Goal: Task Accomplishment & Management: Manage account settings

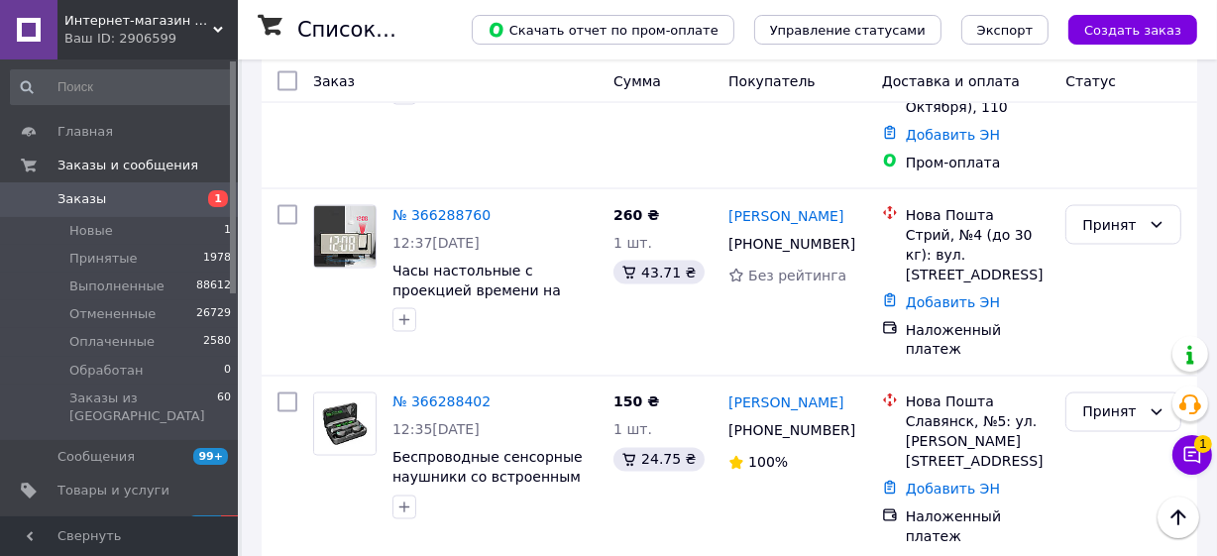
scroll to position [3002, 0]
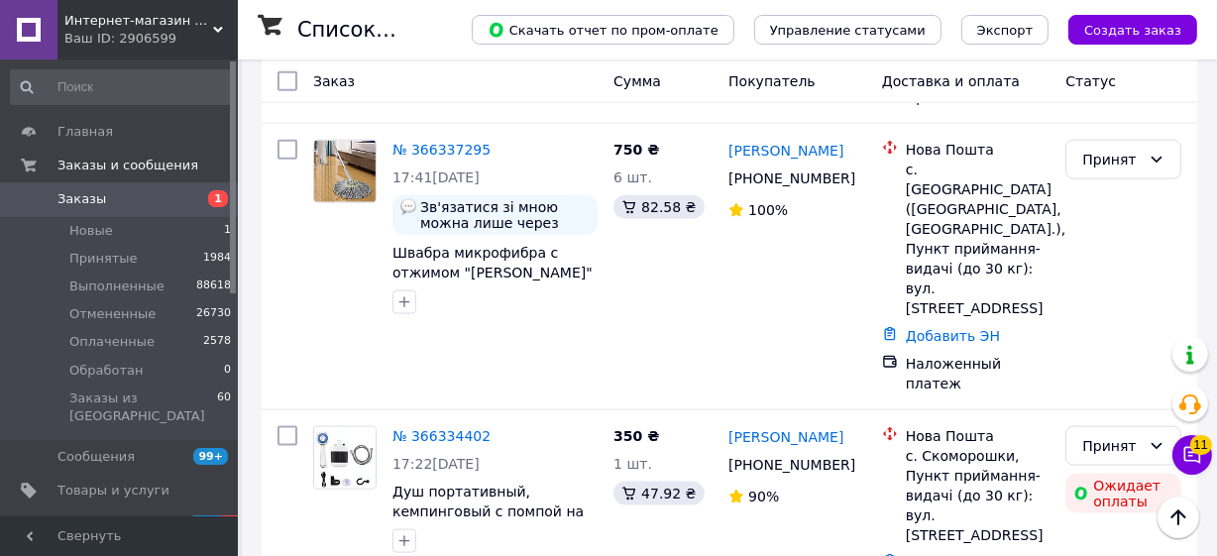
scroll to position [2100, 0]
click at [853, 459] on icon at bounding box center [859, 465] width 12 height 12
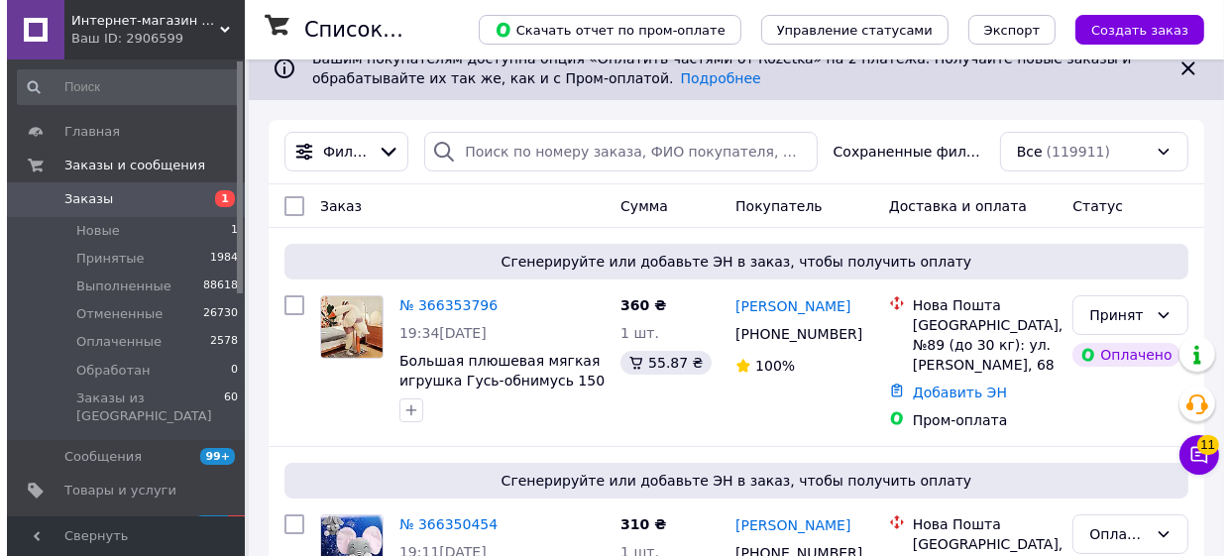
scroll to position [0, 0]
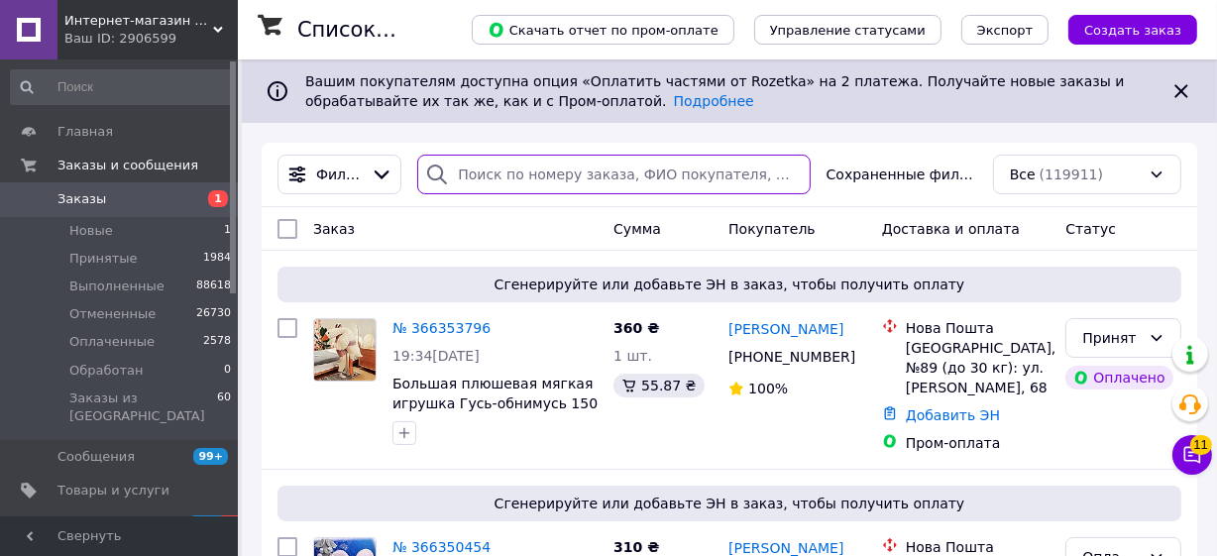
paste input "366272725"
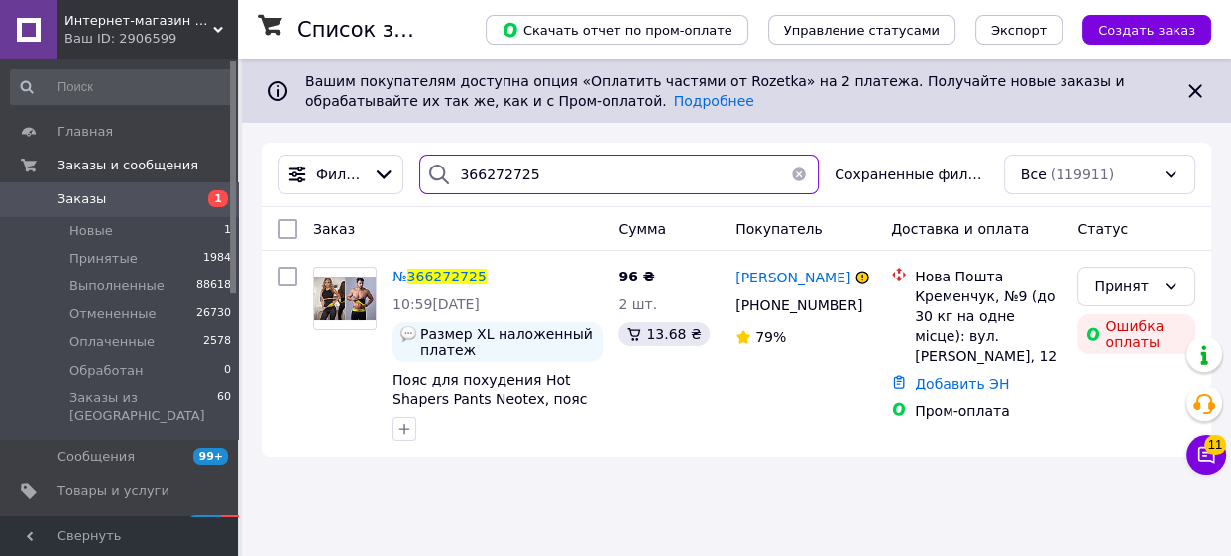
type input "366272725"
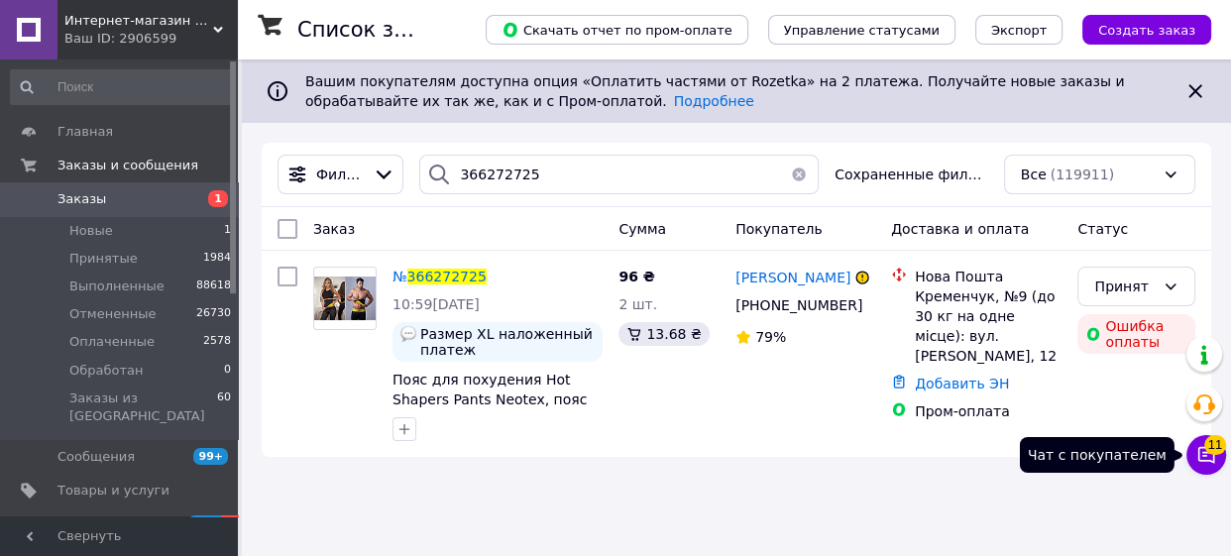
click at [1209, 443] on span "11" at bounding box center [1215, 445] width 22 height 20
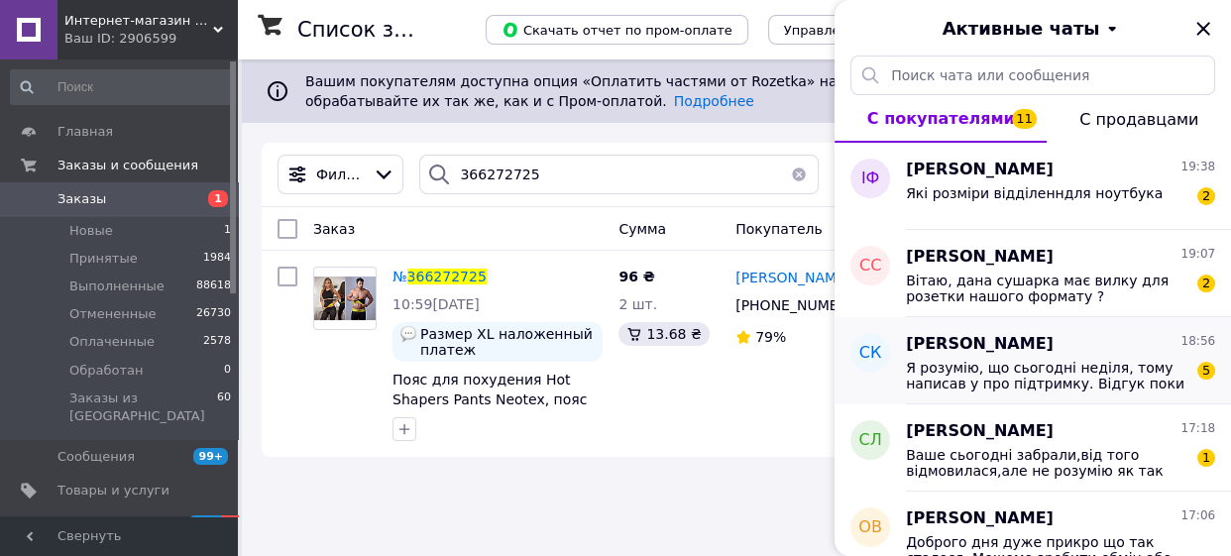
click at [1135, 379] on span "Я розумію, що сьогодні неділя, тому написав у про підтримку. Відгук поки що не …" at bounding box center [1046, 376] width 281 height 32
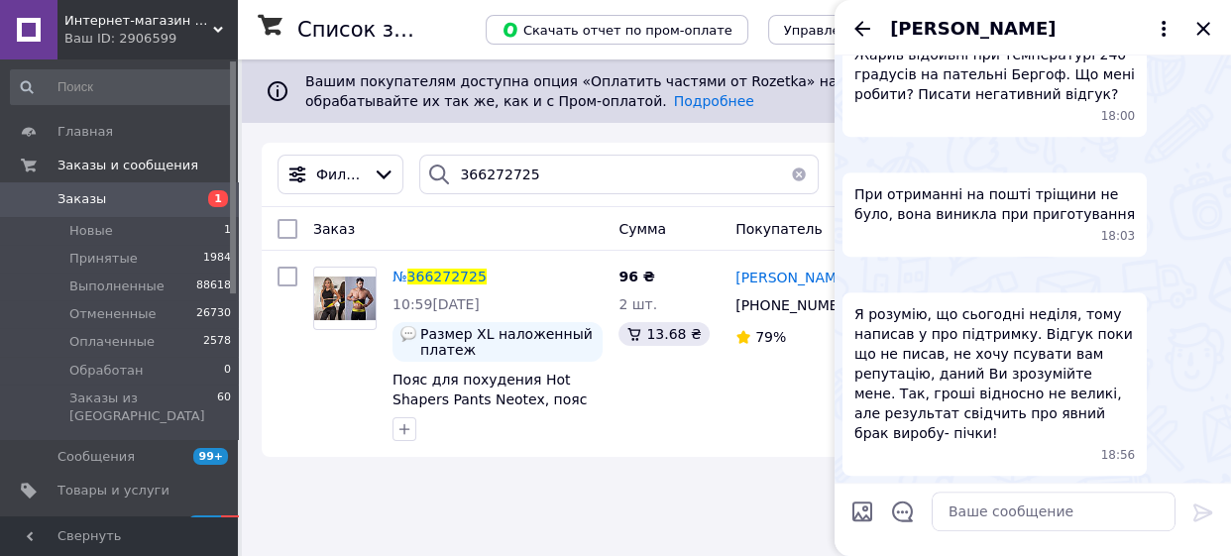
scroll to position [1493, 0]
click at [858, 268] on img at bounding box center [850, 276] width 16 height 16
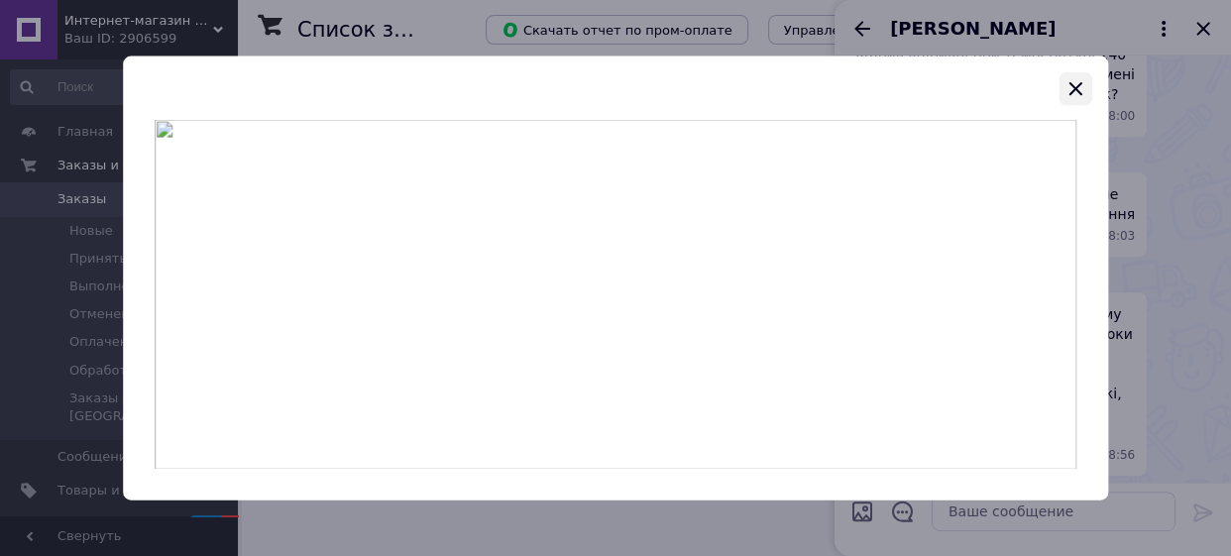
click at [1069, 89] on icon "button" at bounding box center [1075, 88] width 24 height 24
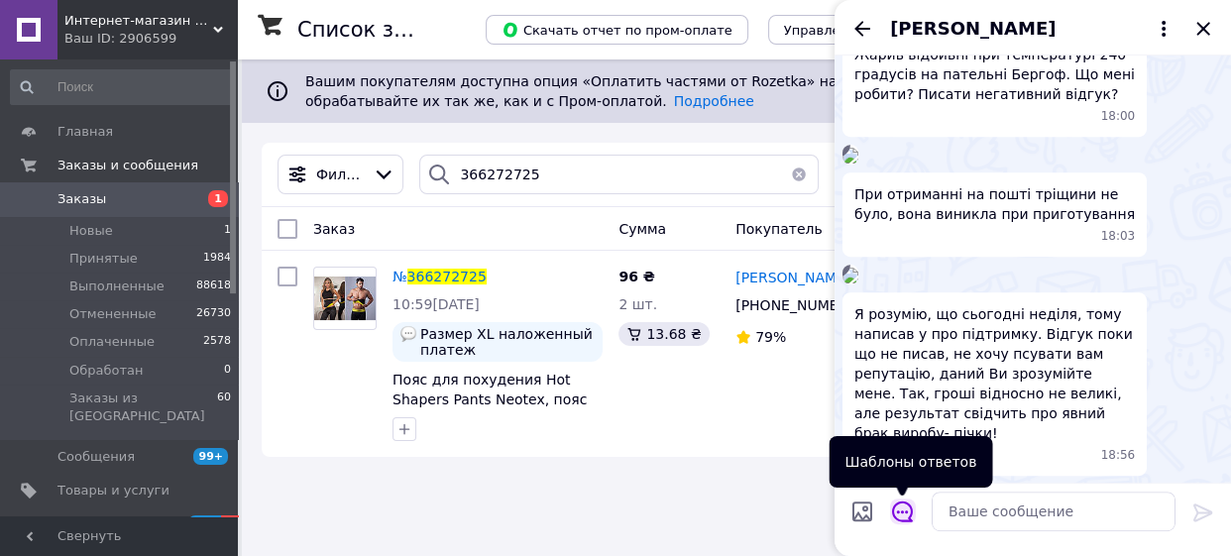
click at [909, 509] on icon "Открыть шаблоны ответов" at bounding box center [903, 512] width 22 height 22
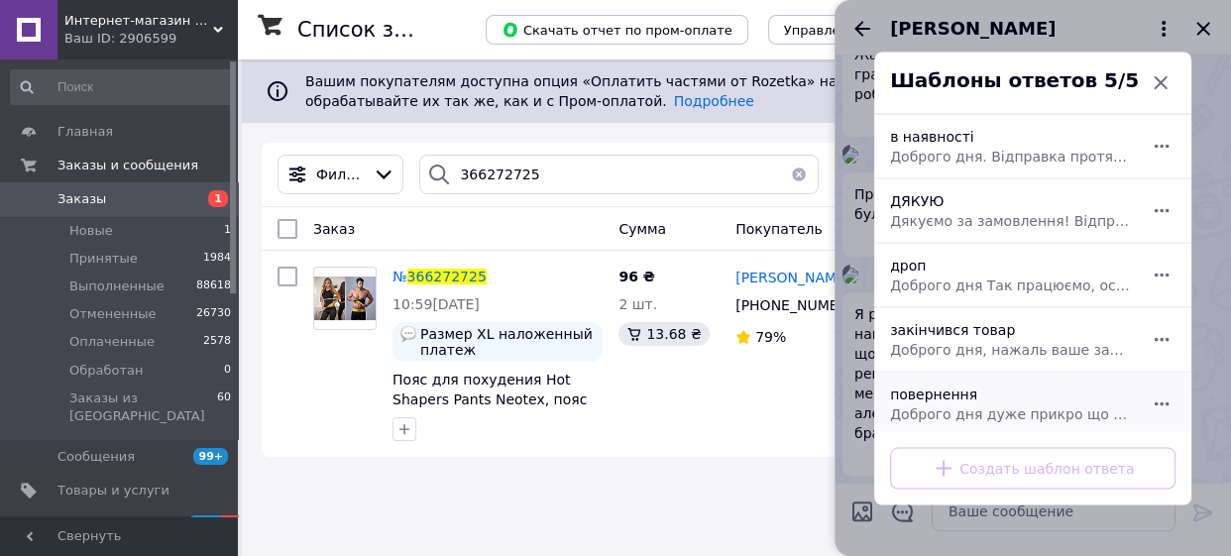
click at [942, 413] on span "Доброго дня дуже прикро що так сталося. Можемо зробити обмін або повернення тов…" at bounding box center [1011, 413] width 242 height 20
type textarea "Доброго дня дуже прикро що так сталося. Можемо зробити обмін або повернення тов…"
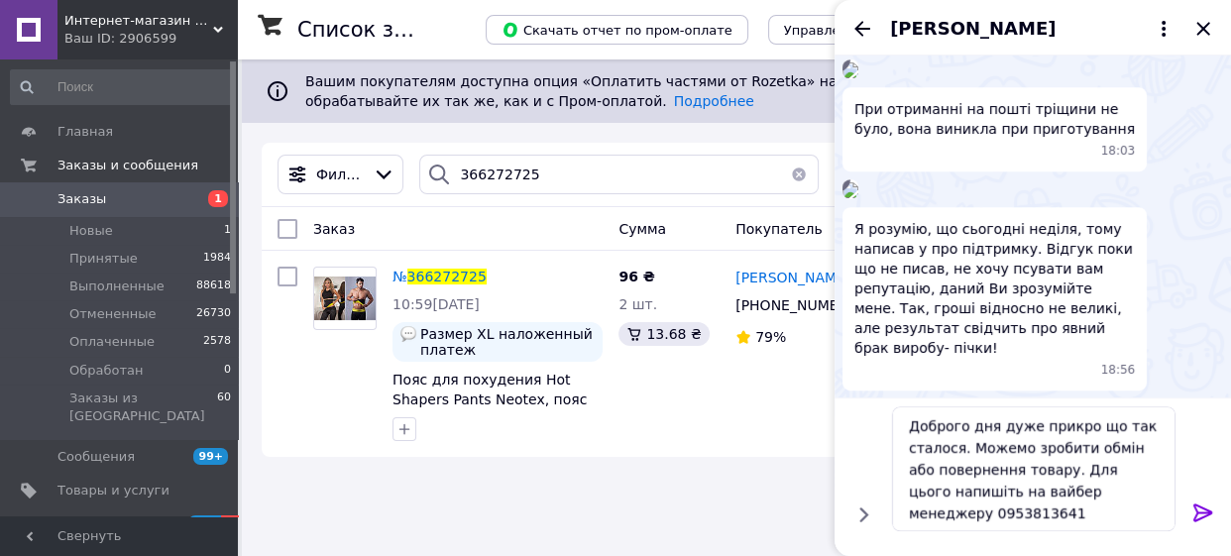
click at [1201, 510] on icon at bounding box center [1203, 513] width 24 height 24
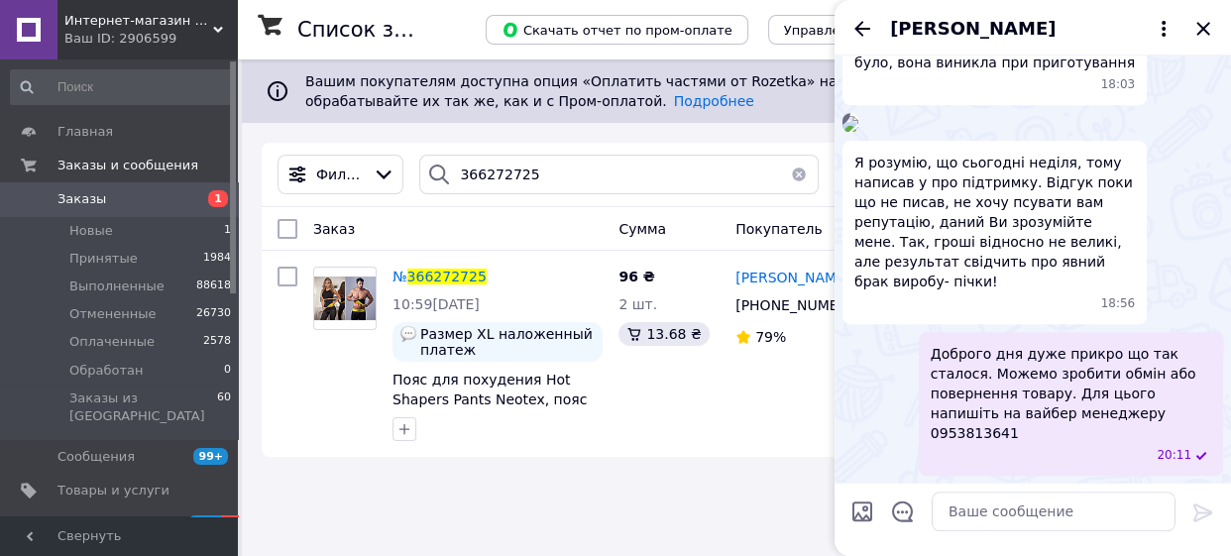
scroll to position [1594, 0]
click at [852, 31] on icon "Назад" at bounding box center [862, 29] width 24 height 24
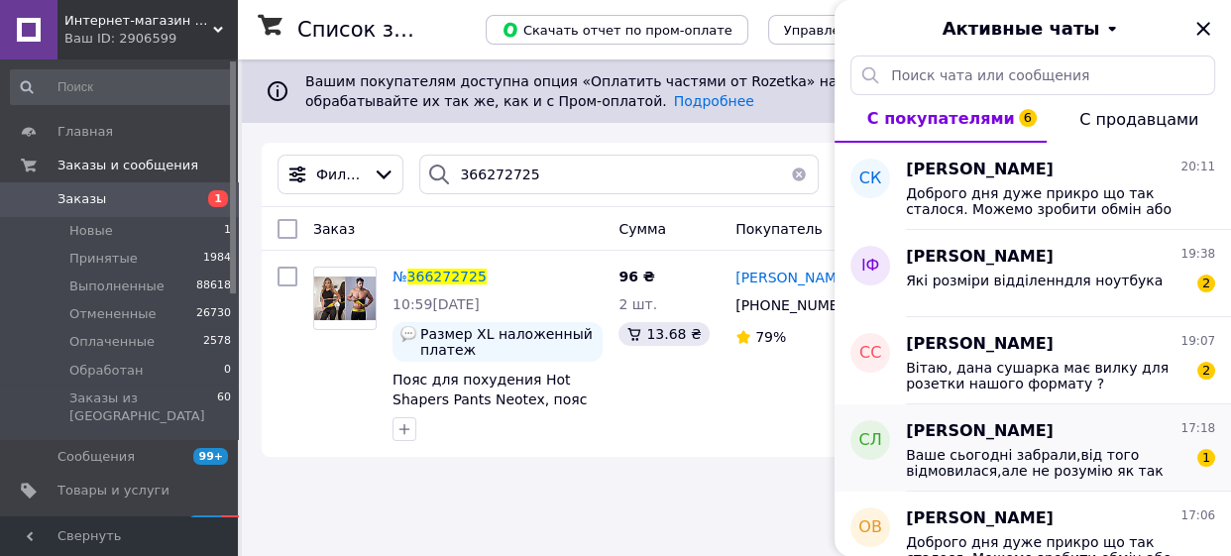
click at [1135, 487] on div "Світлана Лисенко 17:18 Ваше сьогодні забрали,від того відмовилася,але не розумі…" at bounding box center [1068, 447] width 325 height 87
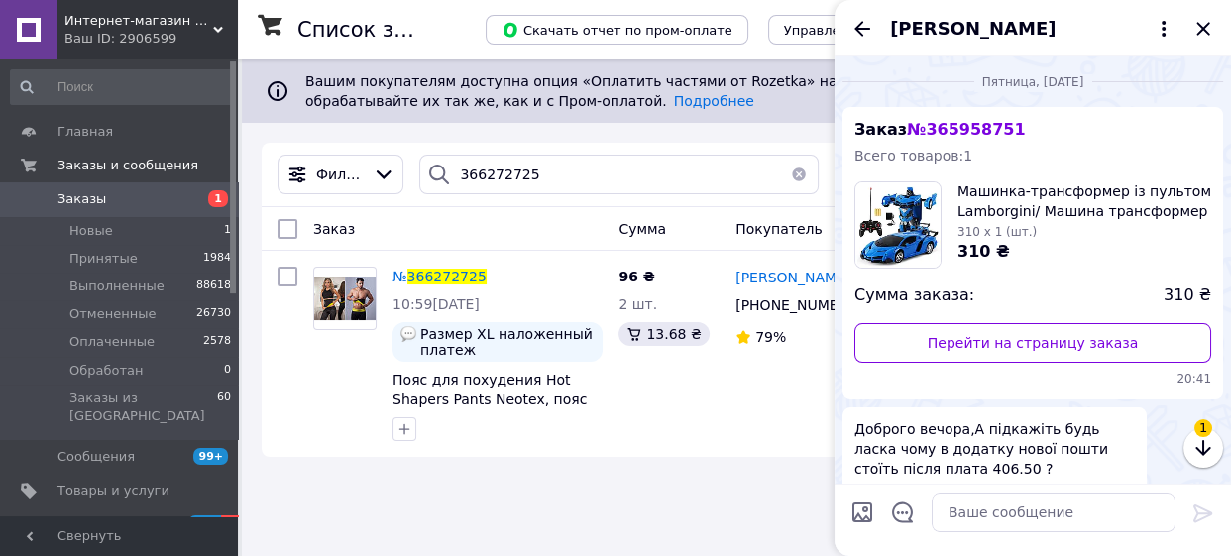
scroll to position [1373, 0]
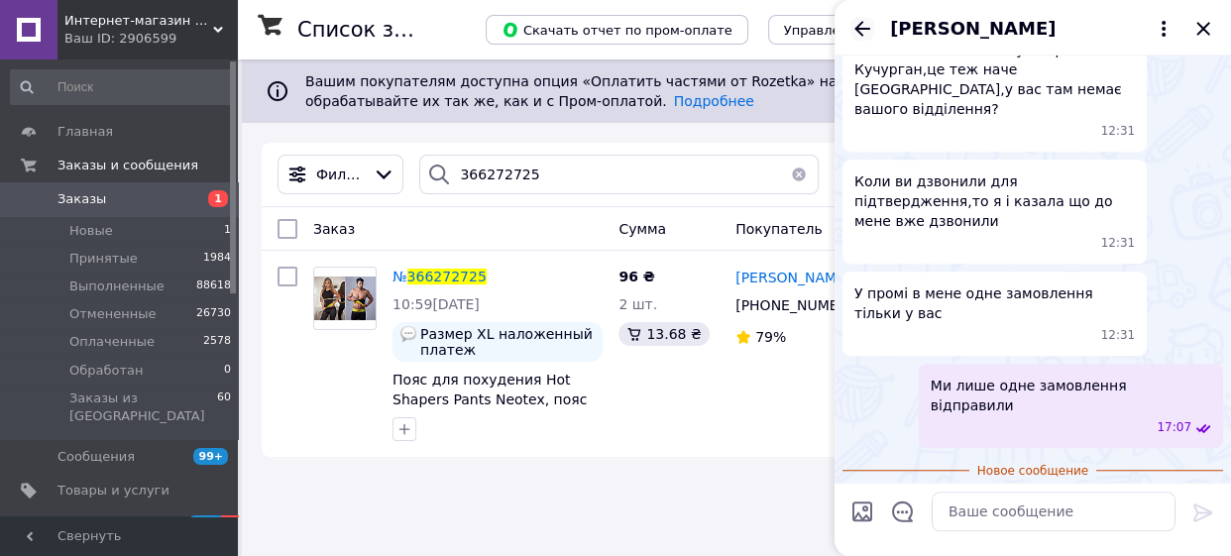
click at [861, 28] on icon "Назад" at bounding box center [862, 28] width 16 height 15
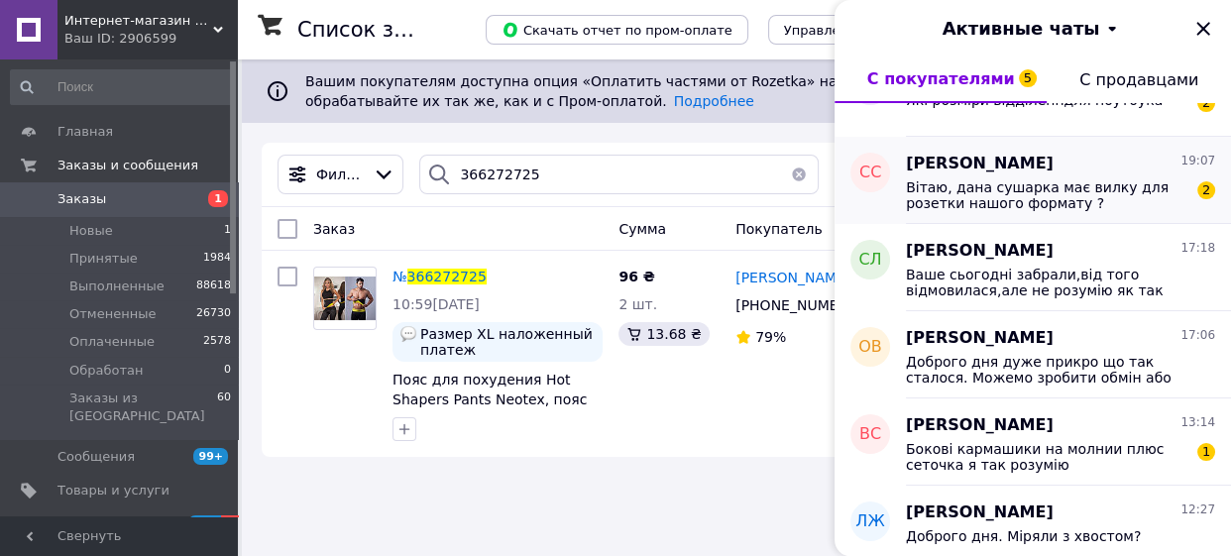
scroll to position [150, 0]
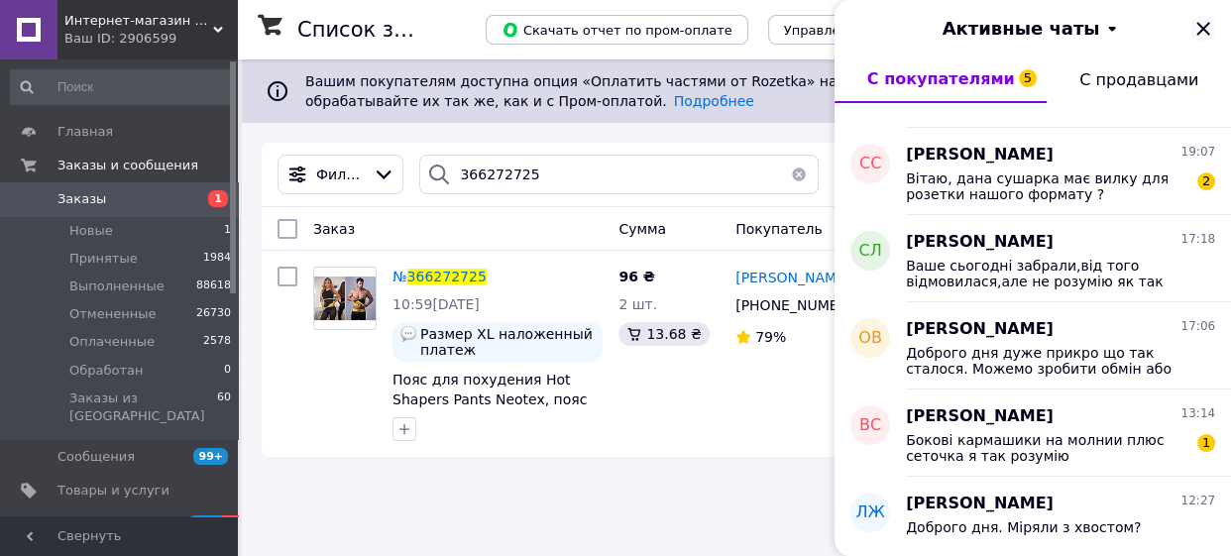
click at [1202, 25] on icon "Закрыть" at bounding box center [1203, 29] width 24 height 24
